Goal: Find specific page/section: Find specific page/section

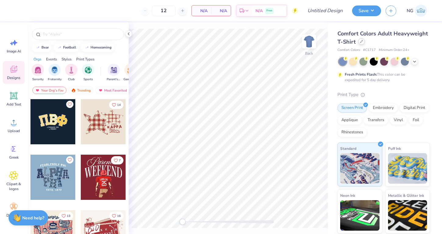
click at [362, 42] on div at bounding box center [361, 41] width 7 height 7
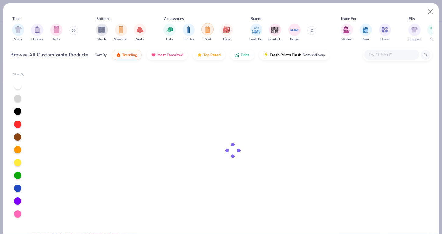
click at [209, 30] on img "filter for Totes" at bounding box center [207, 29] width 7 height 7
click at [429, 7] on button "Close" at bounding box center [430, 12] width 12 height 12
